Goal: Go to known website: Go to known website

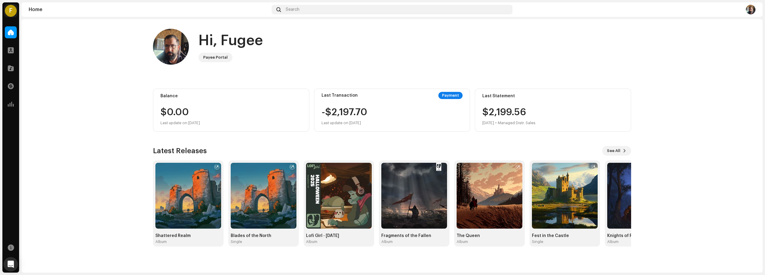
click at [311, 54] on div "Hi, Fugee Payee Portal" at bounding box center [392, 47] width 478 height 36
drag, startPoint x: 59, startPoint y: 48, endPoint x: 71, endPoint y: 49, distance: 11.7
drag, startPoint x: 69, startPoint y: 49, endPoint x: 66, endPoint y: 50, distance: 3.7
drag, startPoint x: 77, startPoint y: 51, endPoint x: 71, endPoint y: 51, distance: 6.0
